Goal: Transaction & Acquisition: Purchase product/service

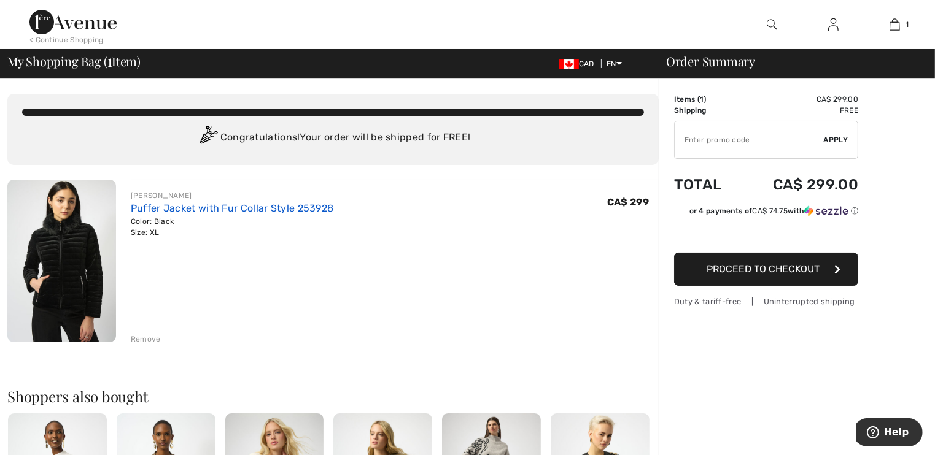
click at [142, 208] on link "Puffer Jacket with Fur Collar Style 253928" at bounding box center [232, 209] width 203 height 12
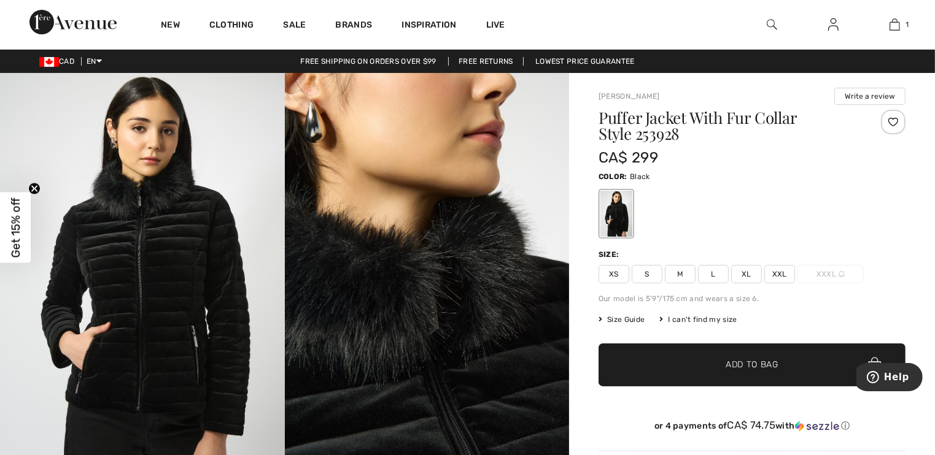
click at [775, 26] on img at bounding box center [772, 24] width 10 height 15
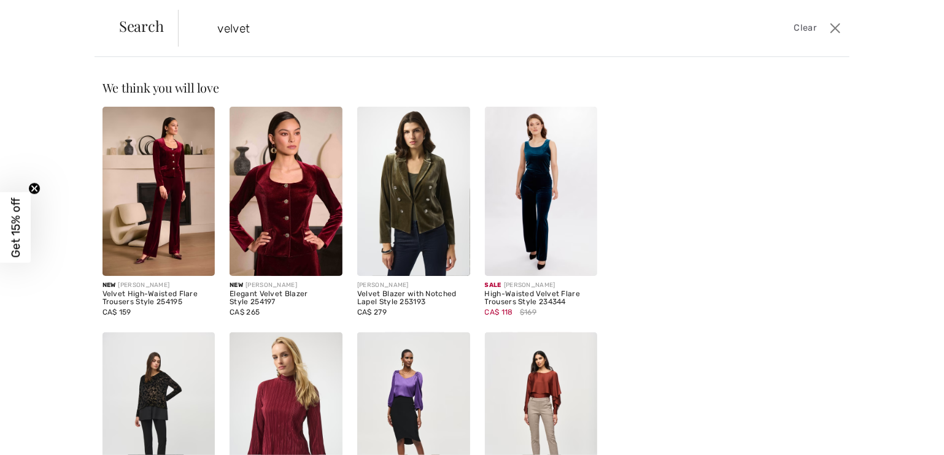
type input "velvet"
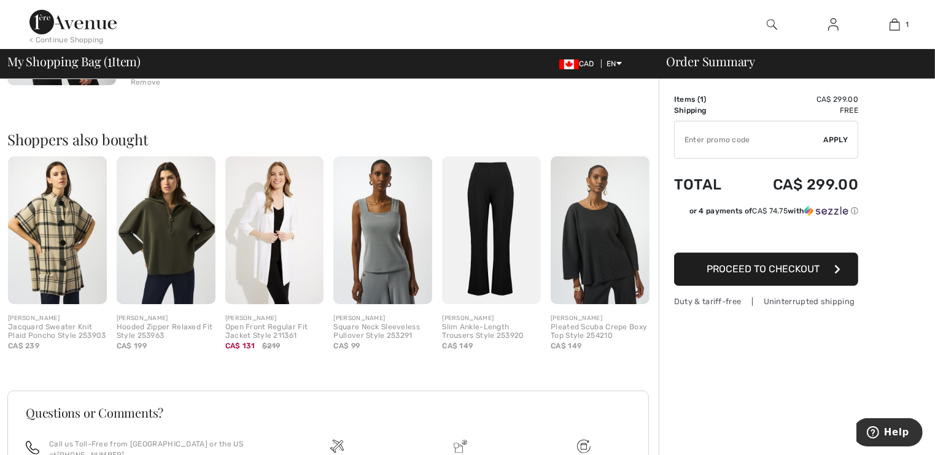
scroll to position [143, 0]
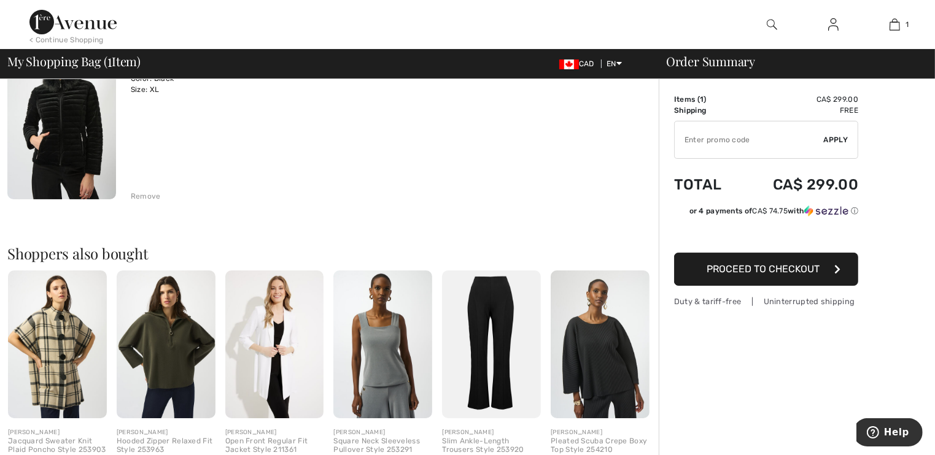
click at [86, 146] on img at bounding box center [61, 118] width 109 height 163
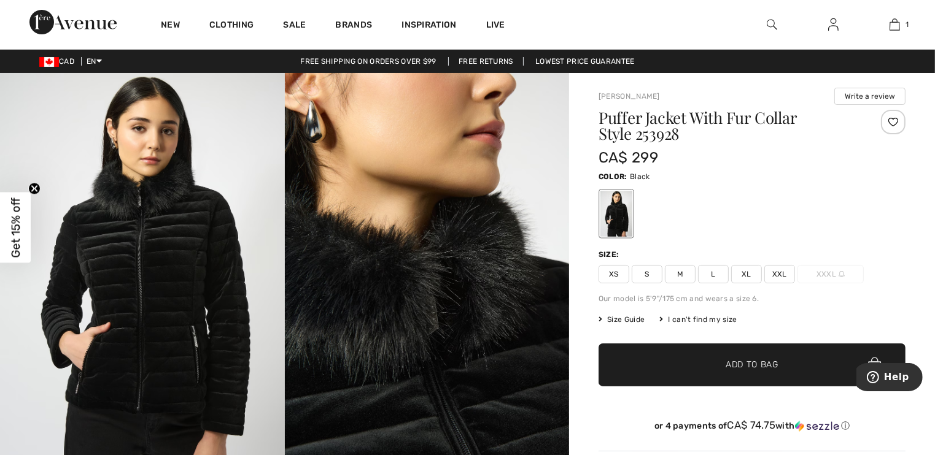
click at [143, 240] on img at bounding box center [142, 286] width 285 height 427
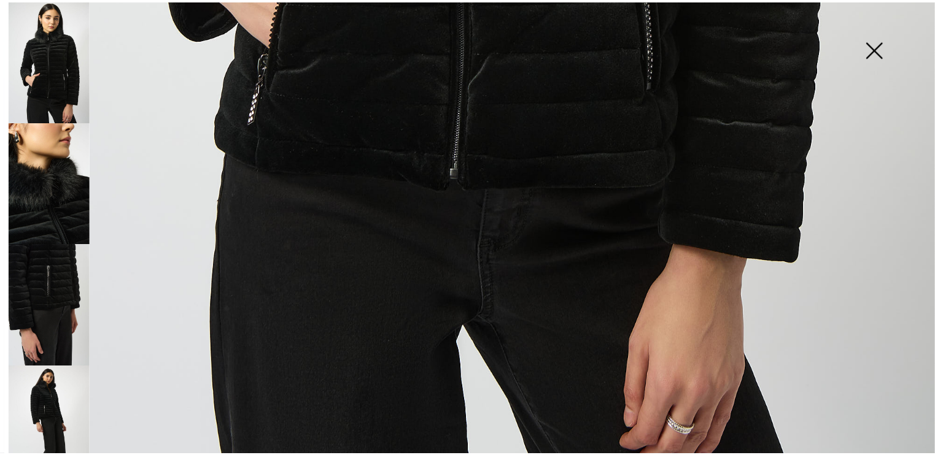
scroll to position [945, 0]
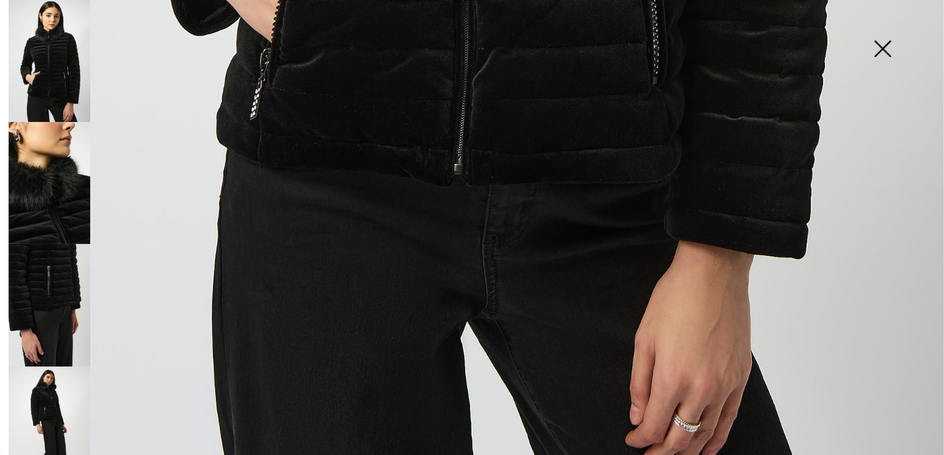
click at [891, 50] on img at bounding box center [882, 49] width 61 height 63
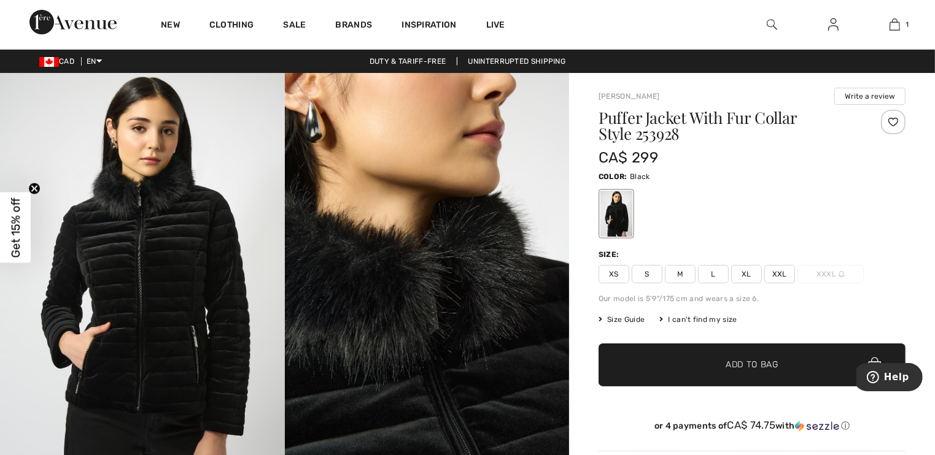
scroll to position [931, 0]
click at [741, 276] on span "XL" at bounding box center [746, 274] width 31 height 18
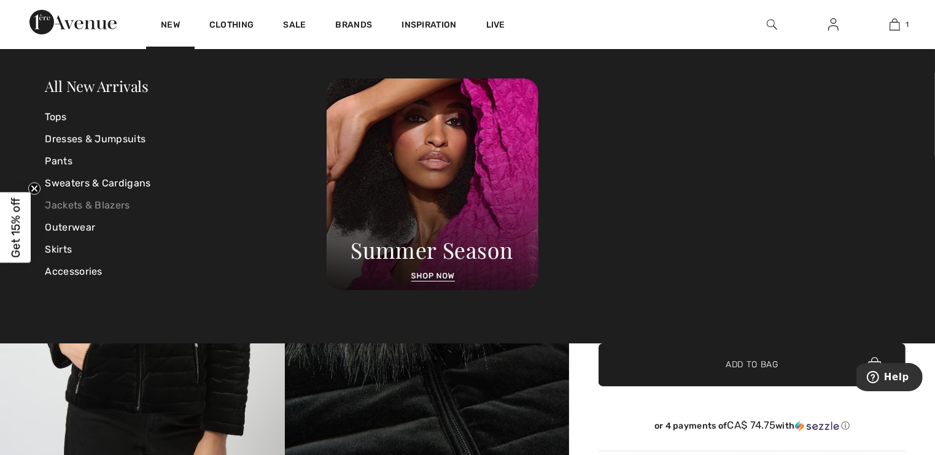
click at [99, 204] on link "Jackets & Blazers" at bounding box center [186, 206] width 282 height 22
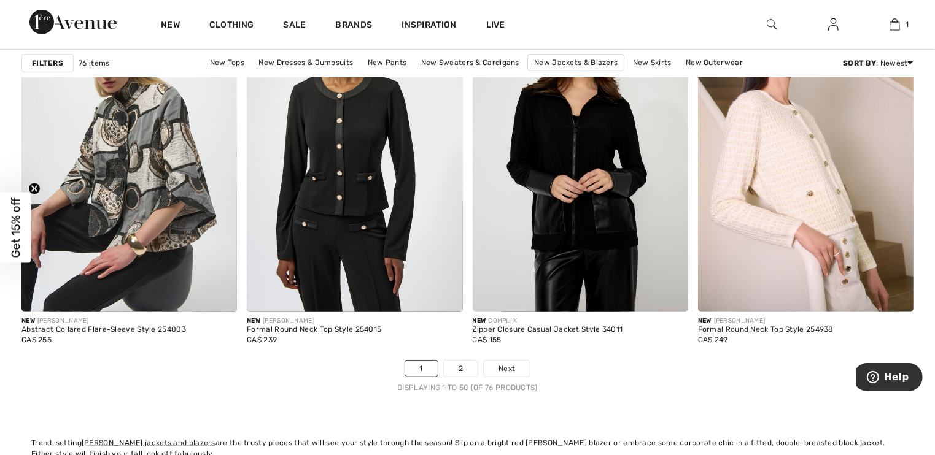
scroll to position [5754, 0]
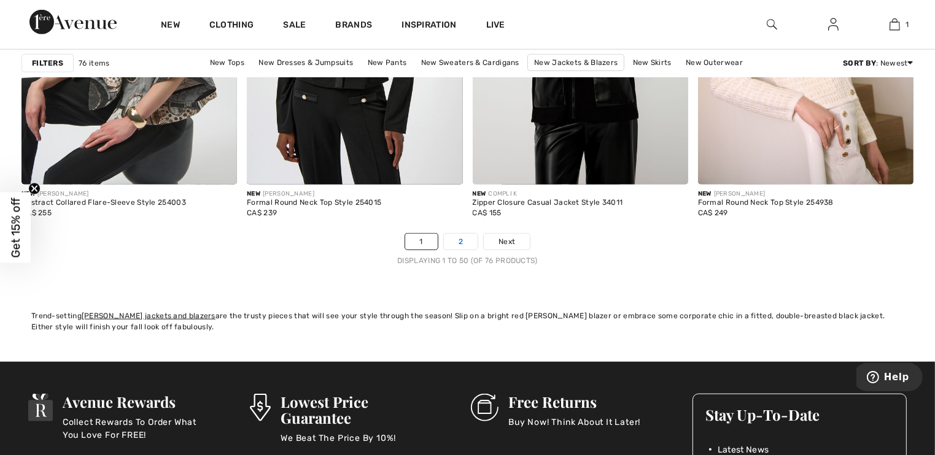
click at [469, 239] on link "2" at bounding box center [461, 242] width 34 height 16
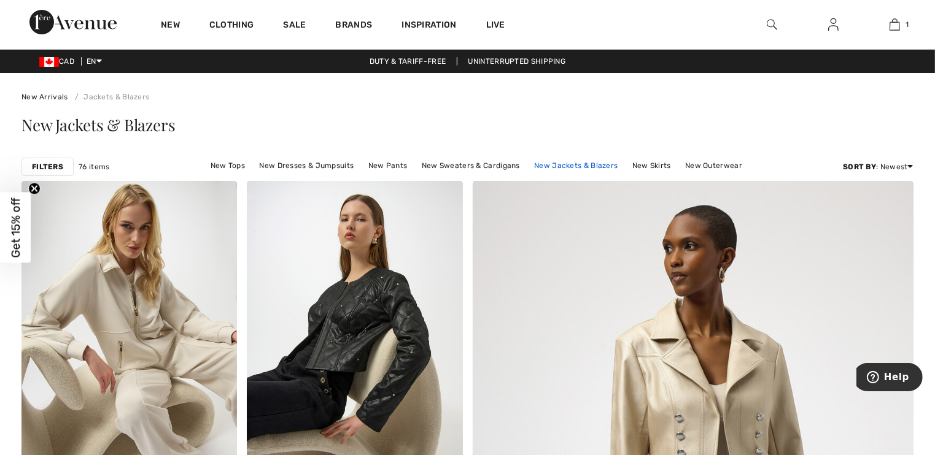
click at [589, 164] on link "New Jackets & Blazers" at bounding box center [576, 166] width 96 height 16
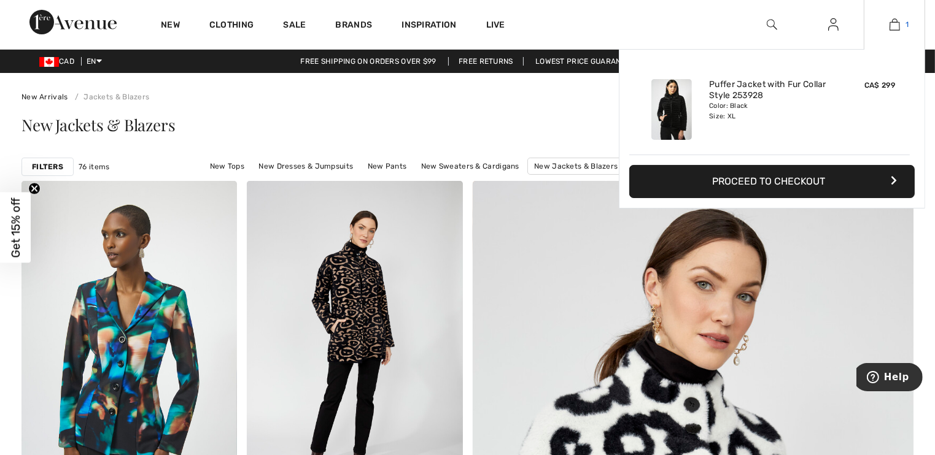
click at [904, 29] on link "1" at bounding box center [894, 24] width 60 height 15
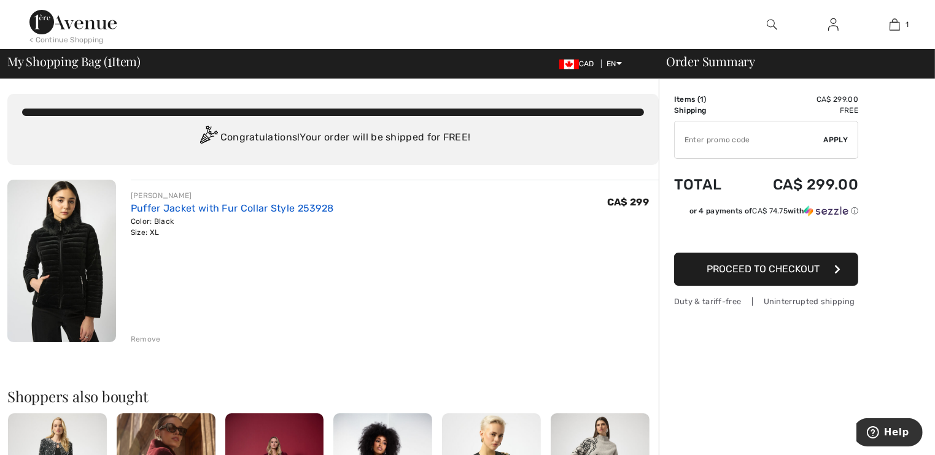
click at [169, 210] on link "Puffer Jacket with Fur Collar Style 253928" at bounding box center [232, 209] width 203 height 12
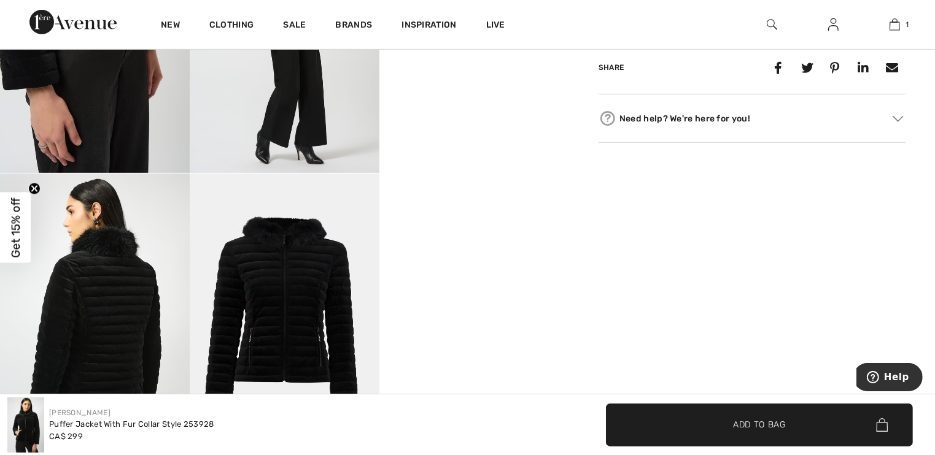
scroll to position [520, 0]
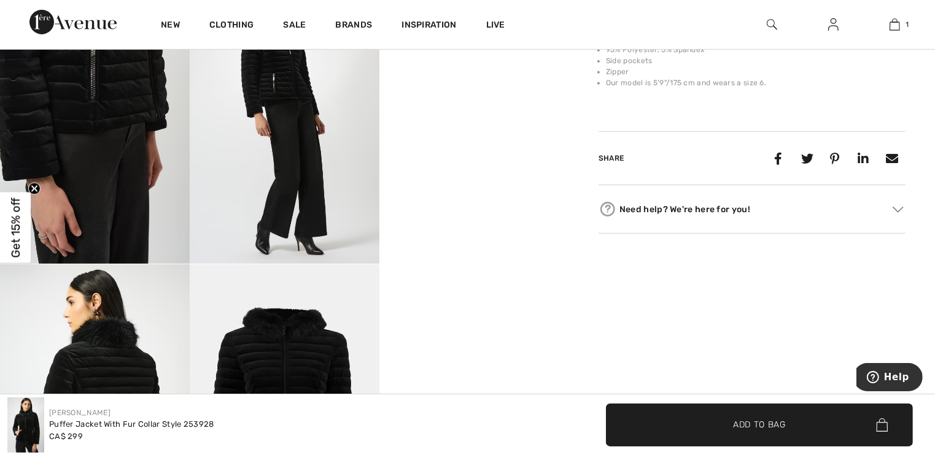
click at [525, 75] on video "Your browser does not support the video tag." at bounding box center [474, 27] width 190 height 95
